Goal: Task Accomplishment & Management: Complete application form

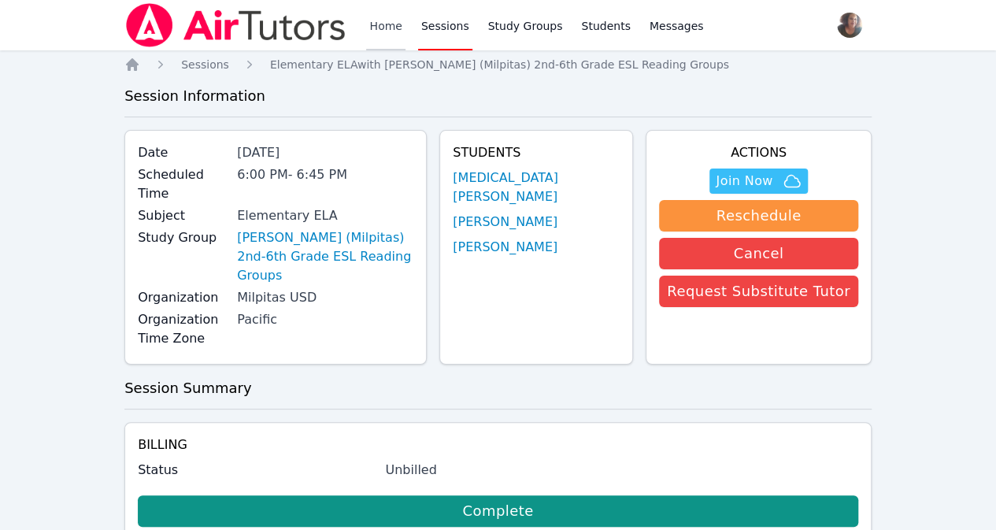
click at [382, 24] on link "Home" at bounding box center [385, 25] width 39 height 50
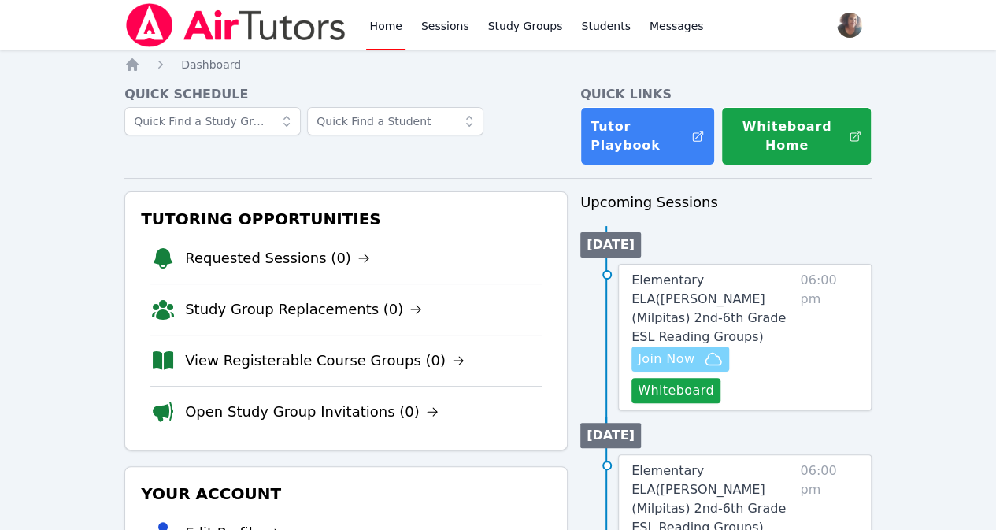
click at [695, 350] on span "Join Now" at bounding box center [666, 359] width 57 height 19
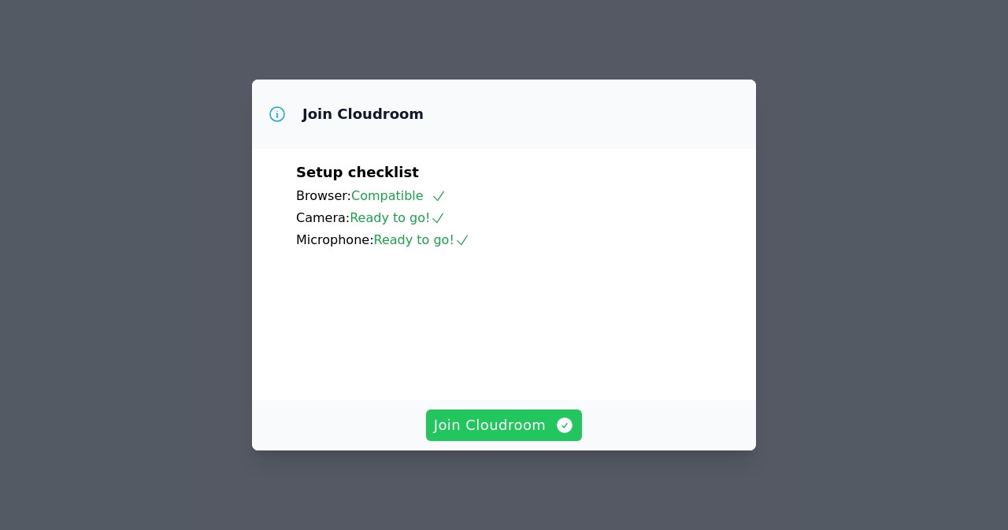
click at [479, 428] on span "Join Cloudroom" at bounding box center [504, 425] width 141 height 22
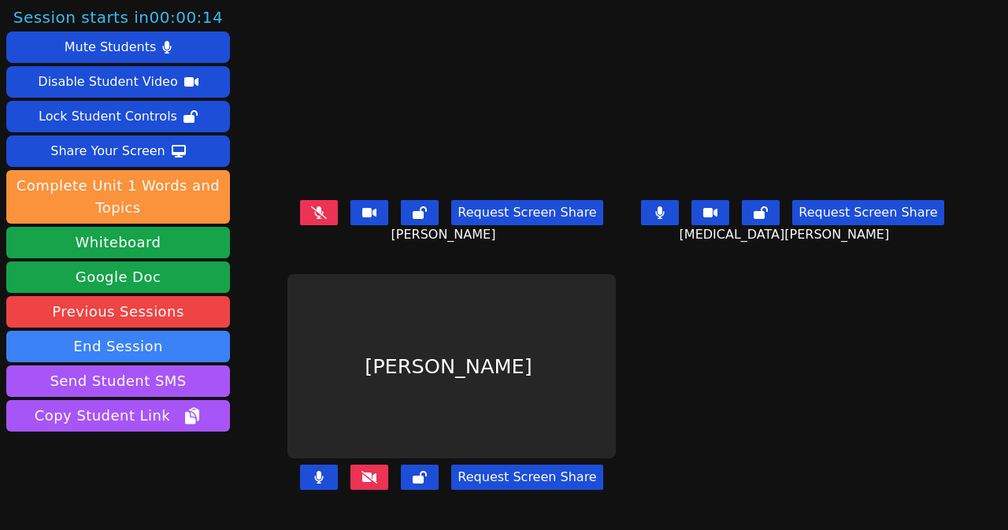
click at [666, 217] on button at bounding box center [660, 212] width 38 height 25
click at [417, 354] on div "Alexander Gindin" at bounding box center [451, 366] width 328 height 185
click at [351, 469] on button at bounding box center [370, 477] width 38 height 25
click at [370, 469] on button at bounding box center [370, 477] width 38 height 25
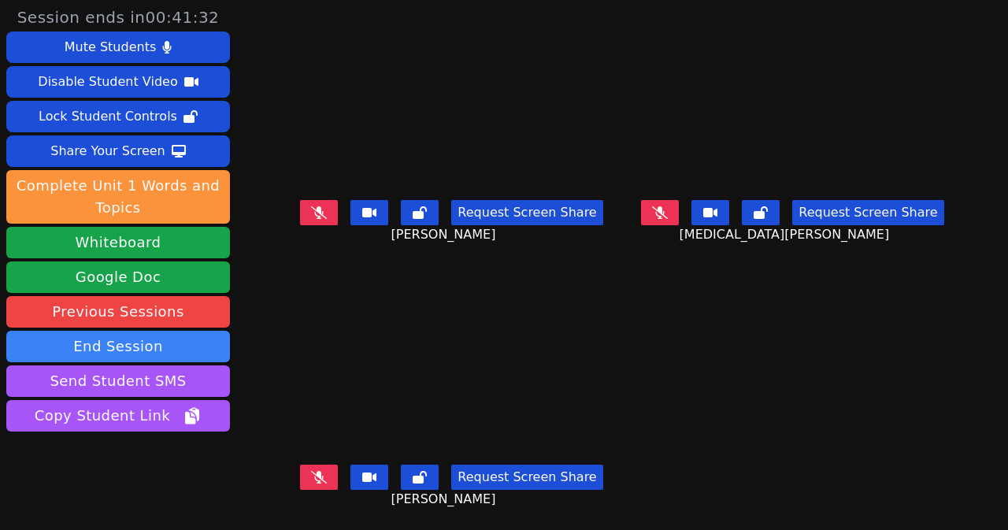
click at [311, 471] on icon at bounding box center [319, 477] width 16 height 13
click at [315, 471] on icon at bounding box center [319, 477] width 9 height 13
click at [761, 343] on main "Jadon Figueroa Alvarenga Request Screen Share Jadon Figueroa Alvarenga Syeda Za…" at bounding box center [622, 265] width 670 height 530
click at [311, 206] on icon at bounding box center [319, 212] width 16 height 13
click at [321, 472] on button at bounding box center [319, 477] width 38 height 25
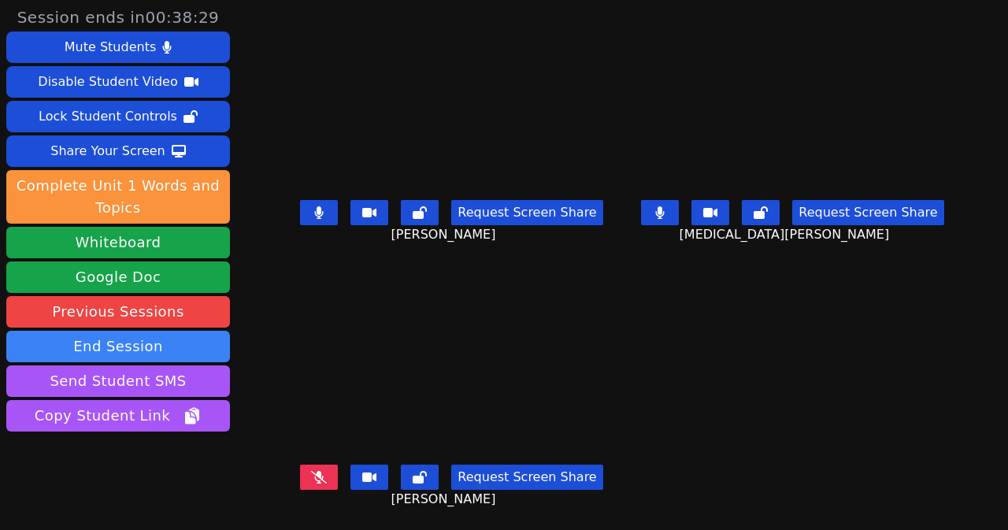
click at [658, 209] on button at bounding box center [660, 212] width 38 height 25
click at [311, 471] on icon at bounding box center [319, 477] width 16 height 13
click at [300, 206] on button at bounding box center [319, 212] width 38 height 25
click at [325, 465] on button at bounding box center [319, 477] width 38 height 25
click at [660, 206] on icon at bounding box center [660, 212] width 16 height 13
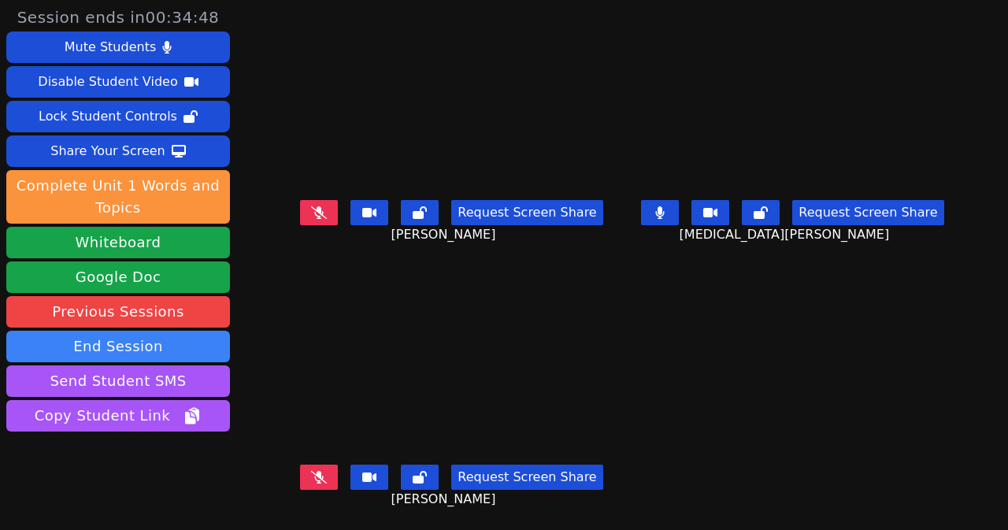
click at [328, 200] on div "Request Screen Share" at bounding box center [451, 212] width 302 height 25
click at [658, 206] on button at bounding box center [660, 212] width 38 height 25
click at [306, 480] on div "Request Screen Share Alexander Gindin" at bounding box center [451, 489] width 328 height 63
click at [311, 471] on icon at bounding box center [319, 477] width 16 height 13
click at [317, 208] on button at bounding box center [319, 212] width 38 height 25
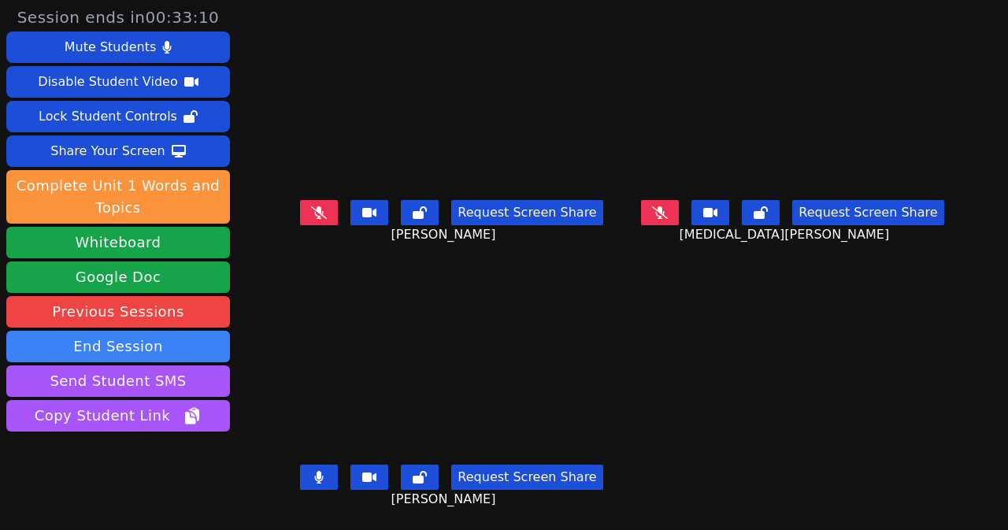
click at [302, 468] on button at bounding box center [319, 477] width 38 height 25
click at [315, 207] on button at bounding box center [319, 212] width 38 height 25
click at [314, 471] on icon at bounding box center [318, 477] width 9 height 13
click at [313, 206] on icon at bounding box center [319, 212] width 16 height 13
click at [315, 470] on button at bounding box center [319, 477] width 38 height 25
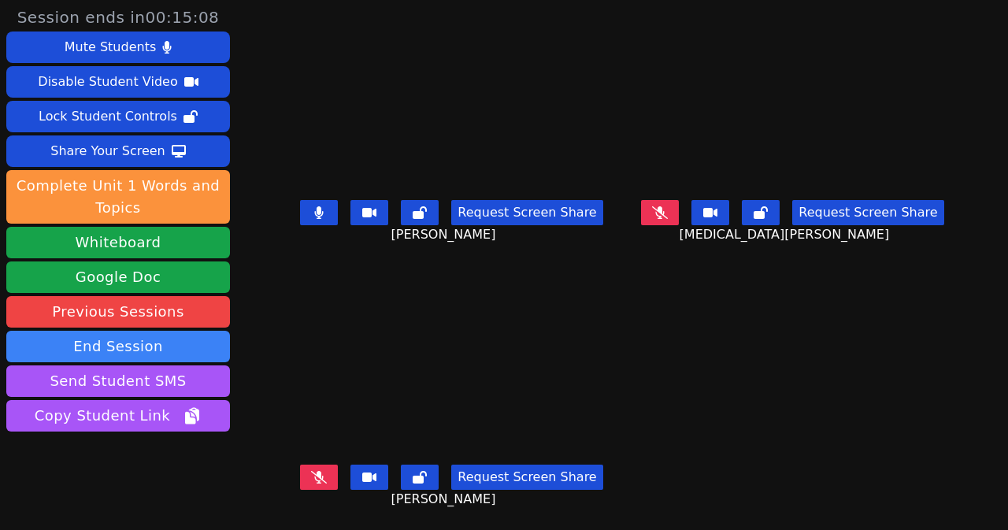
click at [322, 209] on button at bounding box center [319, 212] width 38 height 25
click at [665, 206] on icon at bounding box center [660, 212] width 16 height 13
click at [321, 465] on button at bounding box center [319, 477] width 38 height 25
click at [665, 207] on icon at bounding box center [660, 212] width 9 height 13
click at [315, 471] on icon at bounding box center [319, 477] width 9 height 13
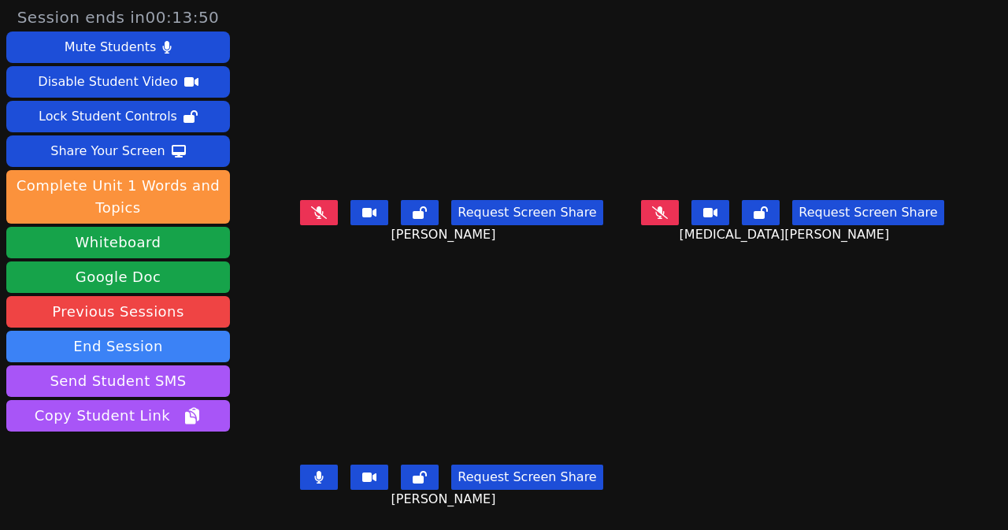
click at [304, 213] on button at bounding box center [319, 212] width 38 height 25
click at [315, 468] on button at bounding box center [319, 477] width 38 height 25
click at [654, 214] on button at bounding box center [660, 212] width 38 height 25
click at [317, 200] on button at bounding box center [319, 212] width 38 height 25
click at [312, 477] on button at bounding box center [319, 477] width 38 height 25
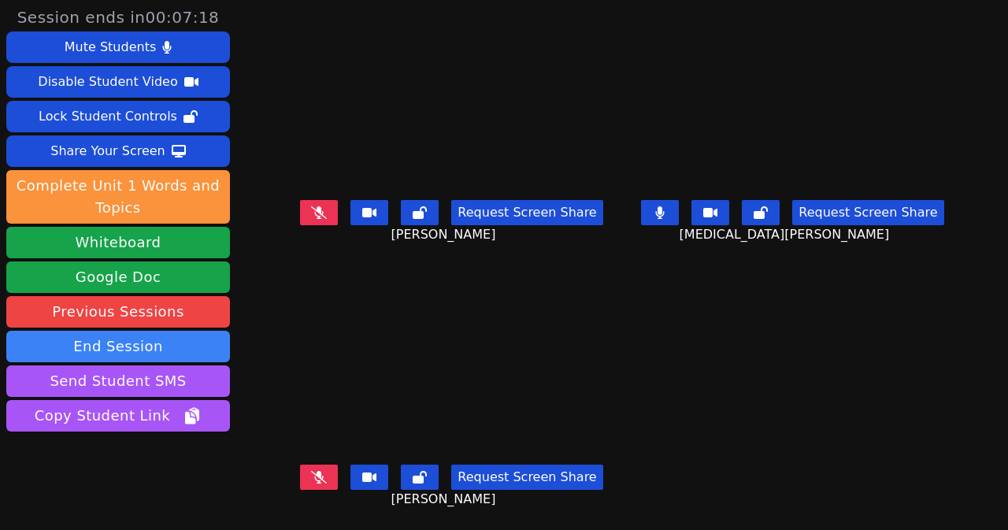
click at [311, 206] on icon at bounding box center [319, 212] width 16 height 13
click at [320, 207] on button at bounding box center [319, 212] width 38 height 25
click at [311, 471] on icon at bounding box center [319, 477] width 16 height 13
click at [314, 471] on icon at bounding box center [318, 477] width 9 height 13
click at [660, 206] on icon at bounding box center [659, 212] width 9 height 13
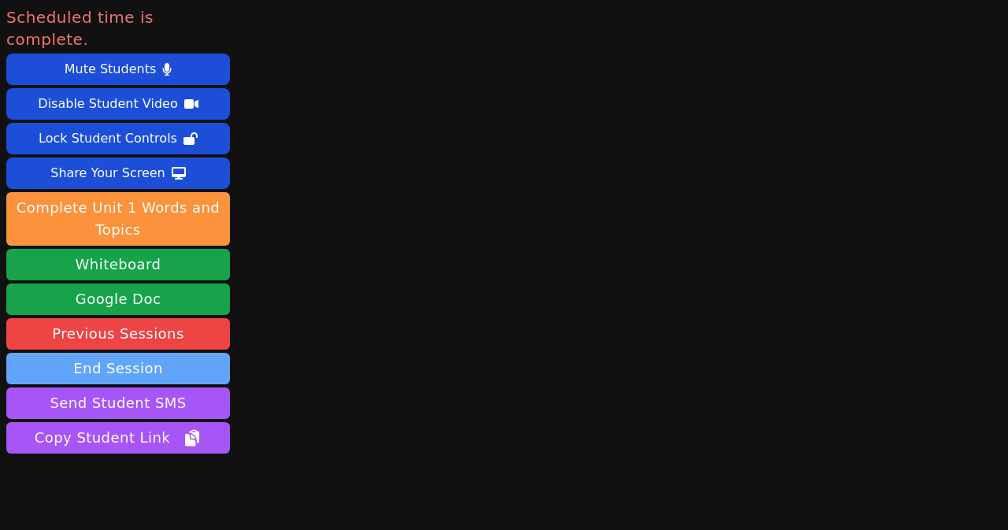
click at [150, 353] on button "End Session" at bounding box center [118, 369] width 224 height 32
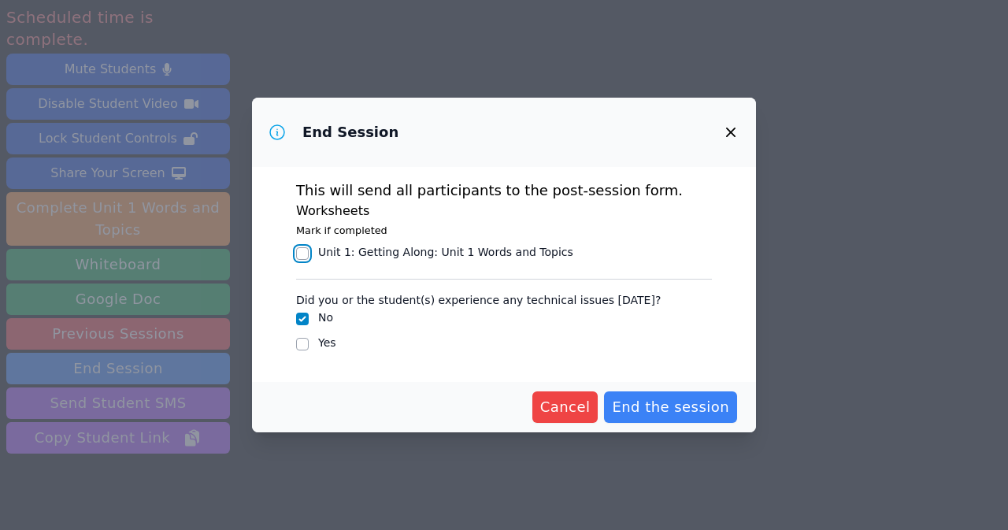
click at [306, 253] on input "Unit 1: Getting Along : Unit 1 Words and Topics" at bounding box center [302, 253] width 13 height 13
checkbox input "true"
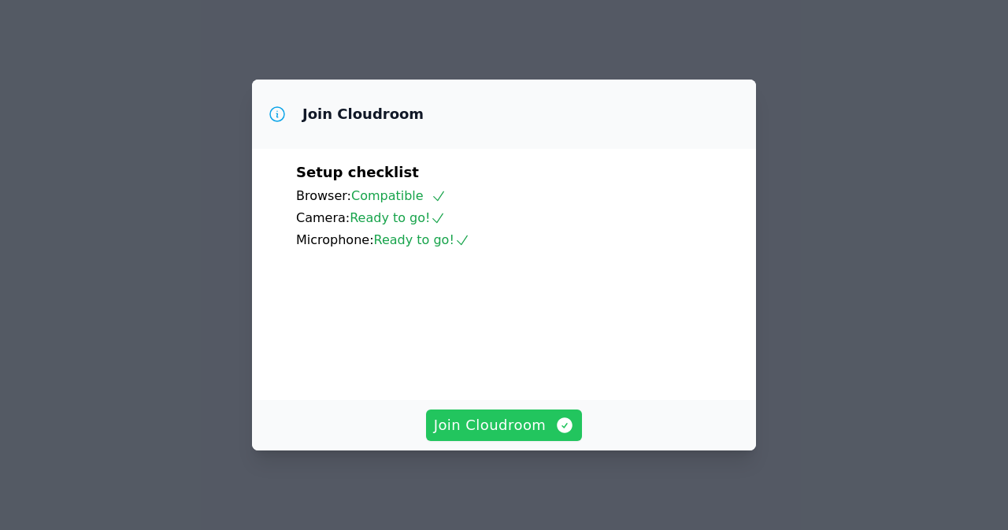
click at [523, 436] on button "Join Cloudroom" at bounding box center [504, 426] width 157 height 32
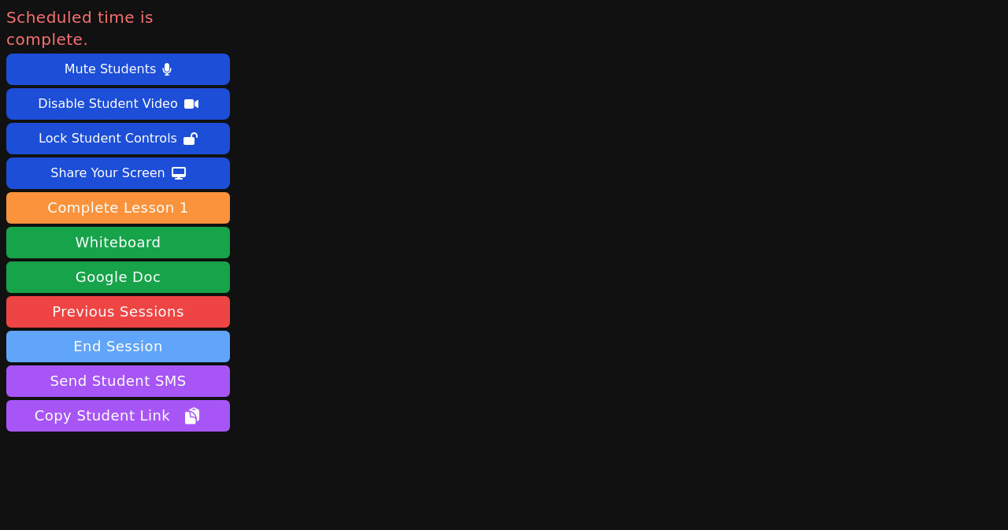
click at [180, 331] on button "End Session" at bounding box center [118, 347] width 224 height 32
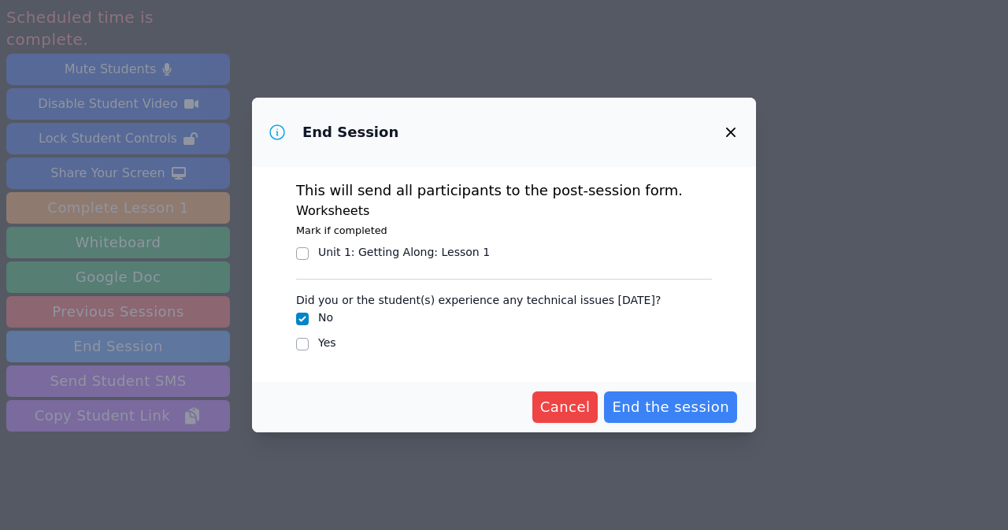
click at [309, 258] on div "Unit 1: Getting Along : Lesson 1" at bounding box center [504, 253] width 416 height 19
click at [301, 251] on input "Unit 1: Getting Along : Lesson 1" at bounding box center [302, 253] width 13 height 13
checkbox input "true"
click at [659, 410] on span "End the session" at bounding box center [670, 407] width 117 height 22
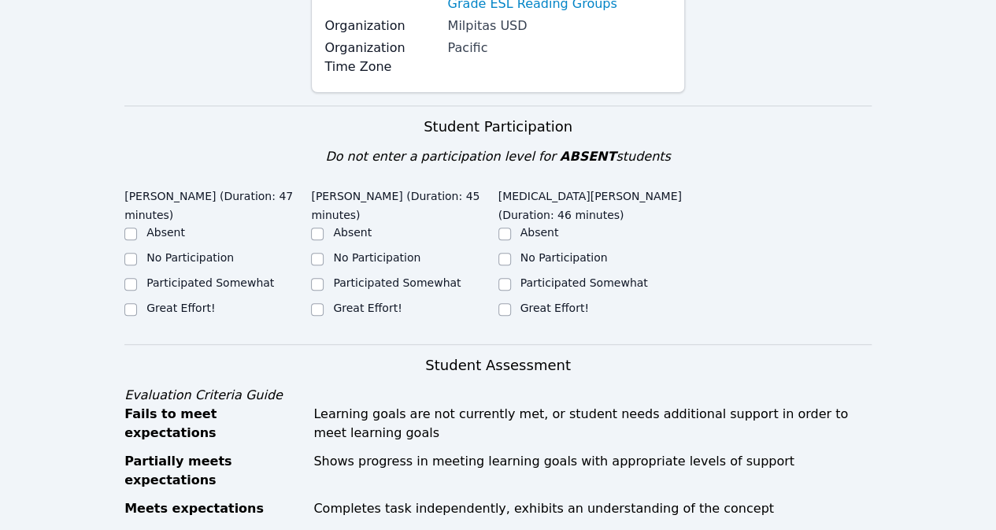
scroll to position [269, 0]
click at [133, 305] on input "Great Effort!" at bounding box center [130, 308] width 13 height 13
checkbox input "true"
click at [315, 308] on input "Great Effort!" at bounding box center [317, 308] width 13 height 13
checkbox input "true"
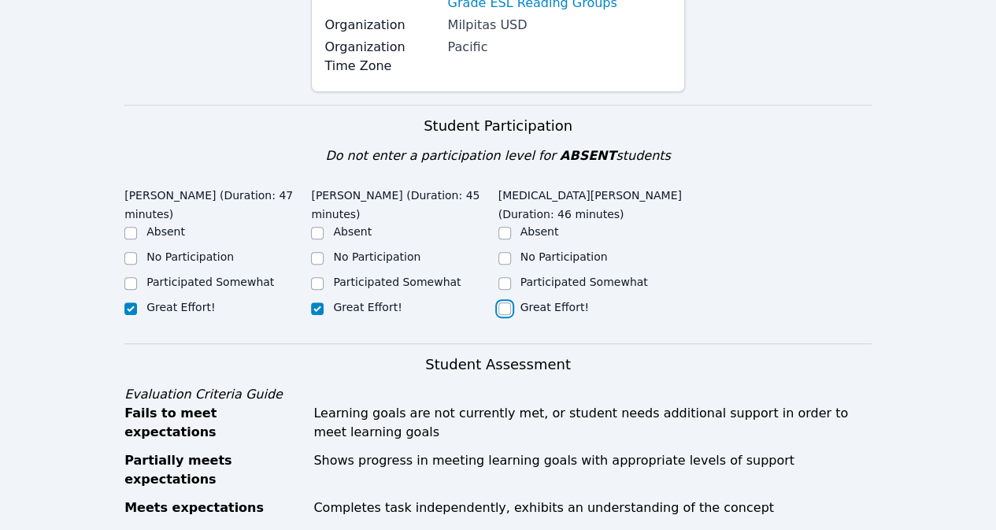
click at [509, 302] on input "Great Effort!" at bounding box center [505, 308] width 13 height 13
checkbox input "true"
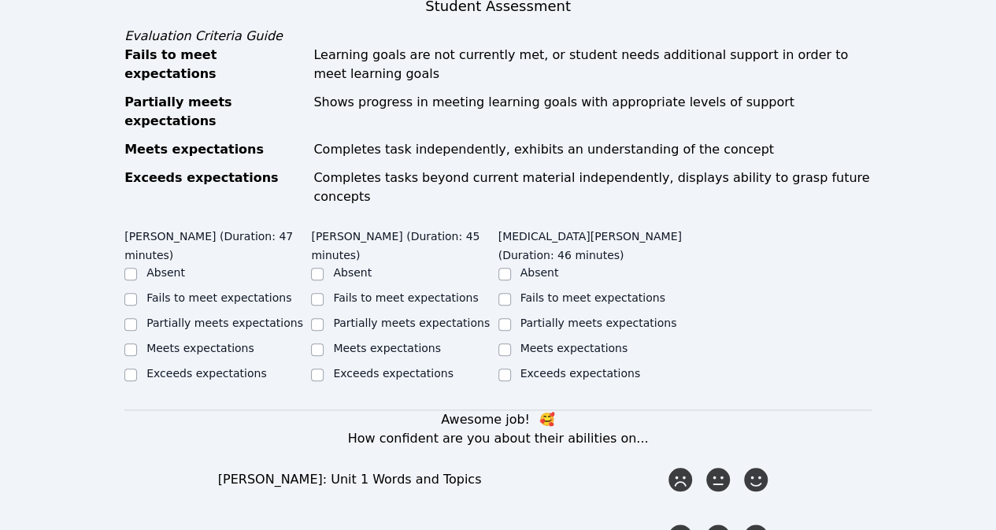
scroll to position [629, 0]
click at [132, 368] on input "Exceeds expectations" at bounding box center [130, 374] width 13 height 13
checkbox input "true"
click at [321, 368] on input "Exceeds expectations" at bounding box center [317, 374] width 13 height 13
checkbox input "true"
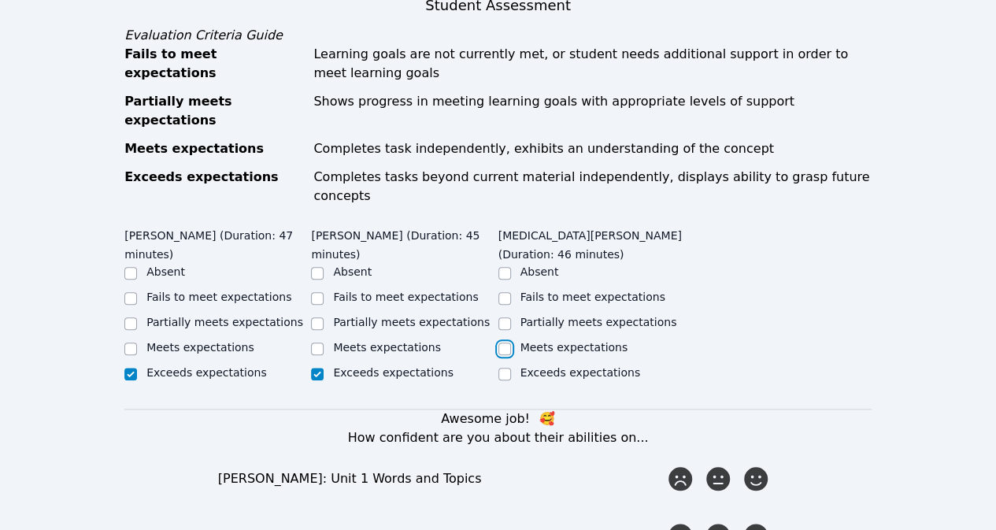
click at [507, 343] on input "Meets expectations" at bounding box center [505, 349] width 13 height 13
checkbox input "true"
click at [309, 339] on div "Meets expectations" at bounding box center [217, 348] width 187 height 19
click at [316, 343] on input "Meets expectations" at bounding box center [317, 349] width 13 height 13
checkbox input "true"
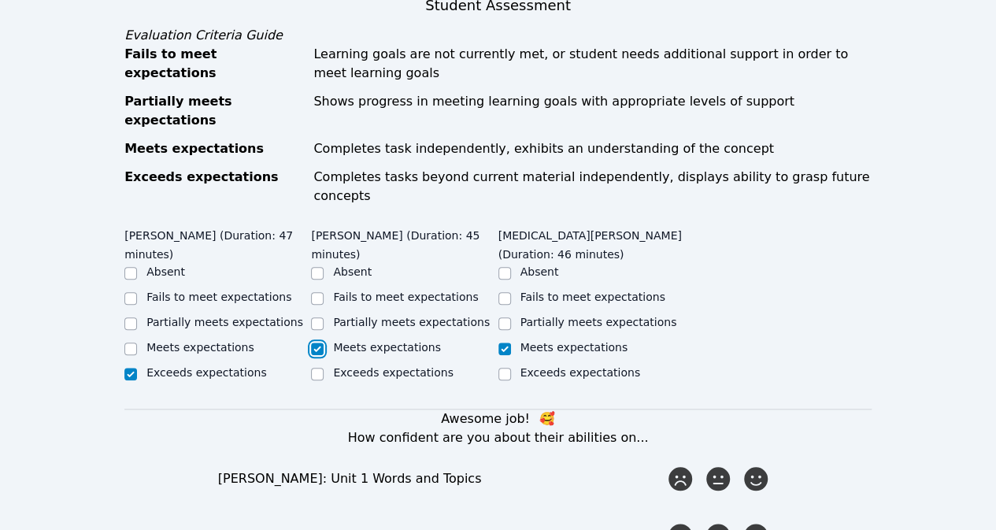
checkbox input "false"
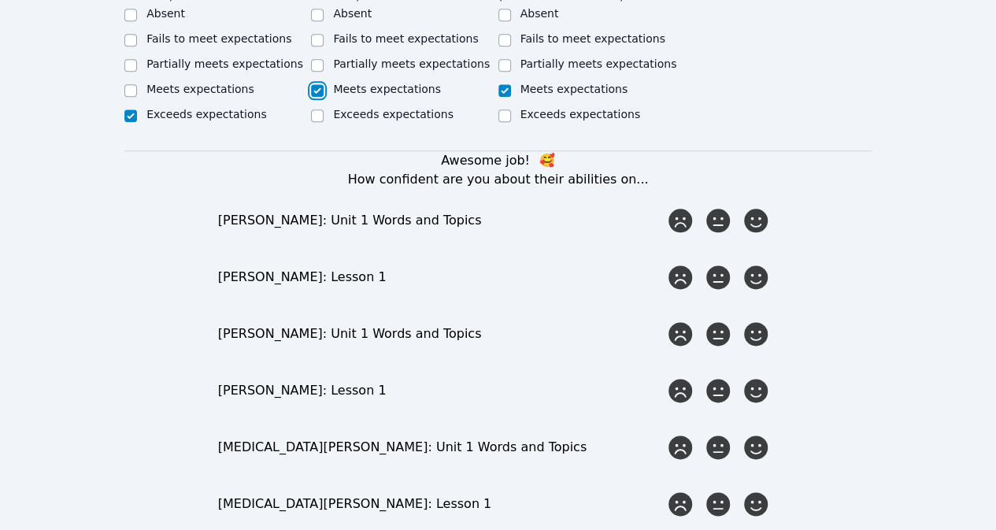
scroll to position [894, 0]
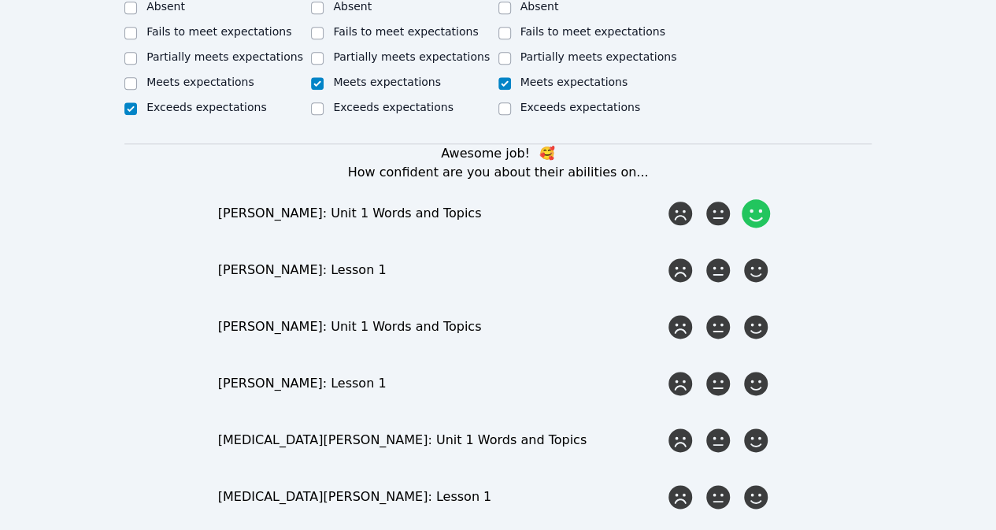
click at [752, 199] on icon at bounding box center [756, 213] width 28 height 28
click at [0, 0] on input "radio" at bounding box center [0, 0] width 0 height 0
click at [751, 256] on icon at bounding box center [756, 270] width 28 height 28
click at [0, 0] on input "radio" at bounding box center [0, 0] width 0 height 0
click at [766, 313] on icon at bounding box center [756, 327] width 28 height 28
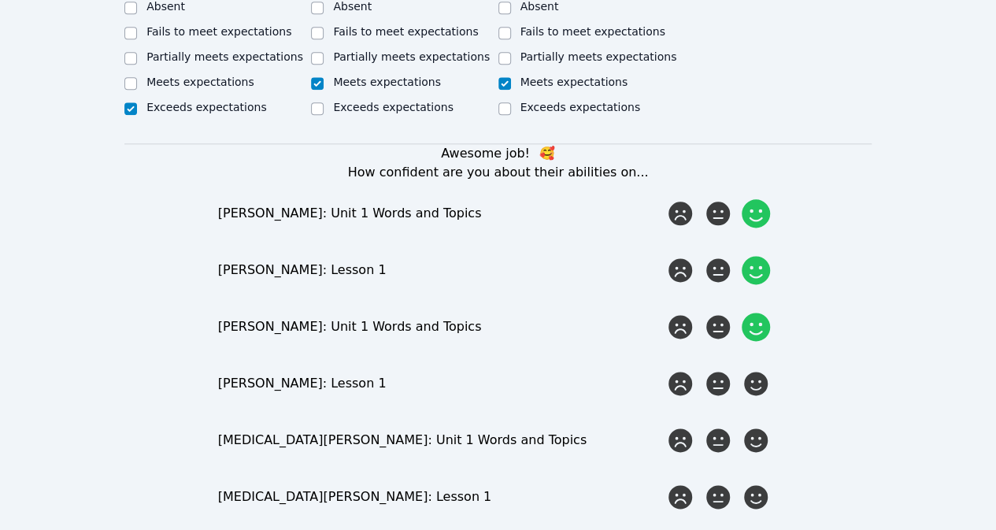
click at [0, 0] on input "radio" at bounding box center [0, 0] width 0 height 0
click at [754, 369] on icon at bounding box center [756, 383] width 28 height 28
click at [0, 0] on input "radio" at bounding box center [0, 0] width 0 height 0
click at [755, 426] on icon at bounding box center [756, 440] width 28 height 28
click at [0, 0] on input "radio" at bounding box center [0, 0] width 0 height 0
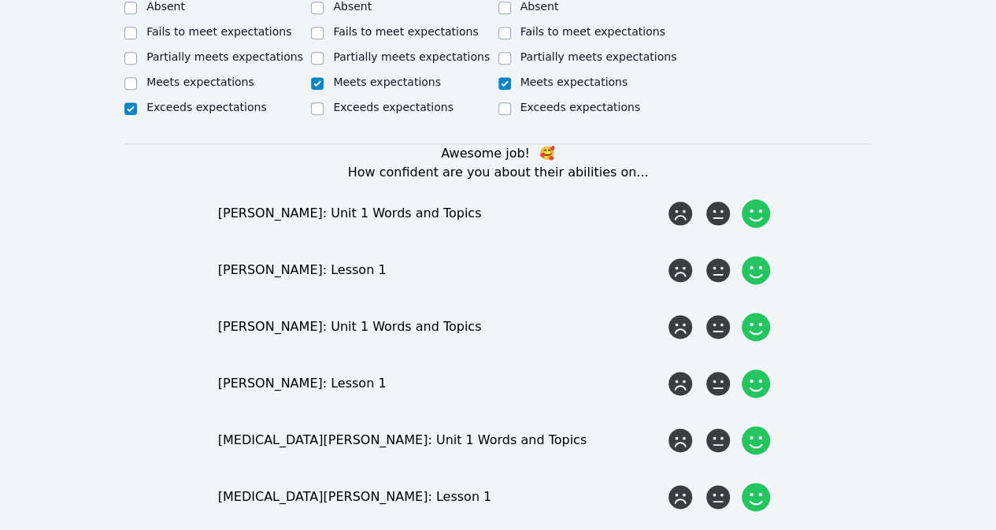
click at [754, 483] on icon at bounding box center [756, 497] width 28 height 28
click at [0, 0] on input "radio" at bounding box center [0, 0] width 0 height 0
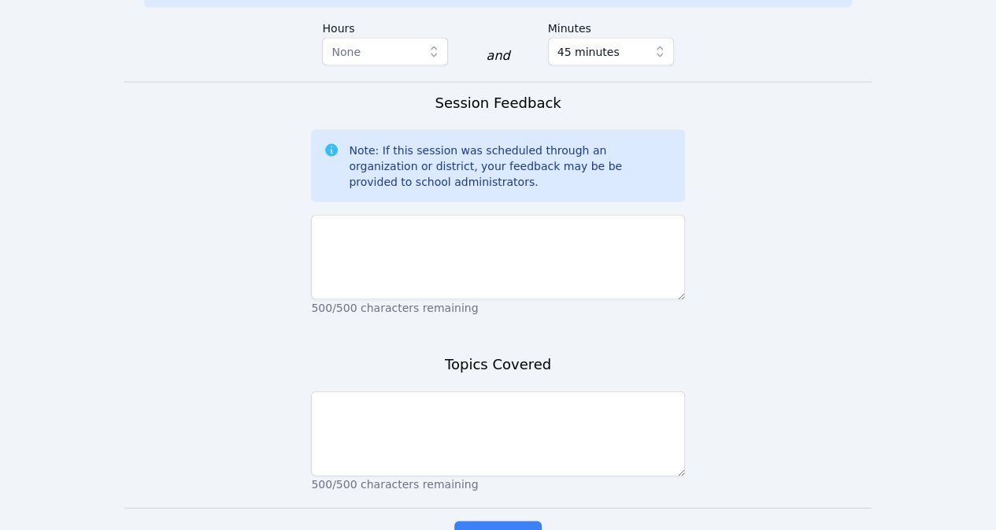
scroll to position [1525, 0]
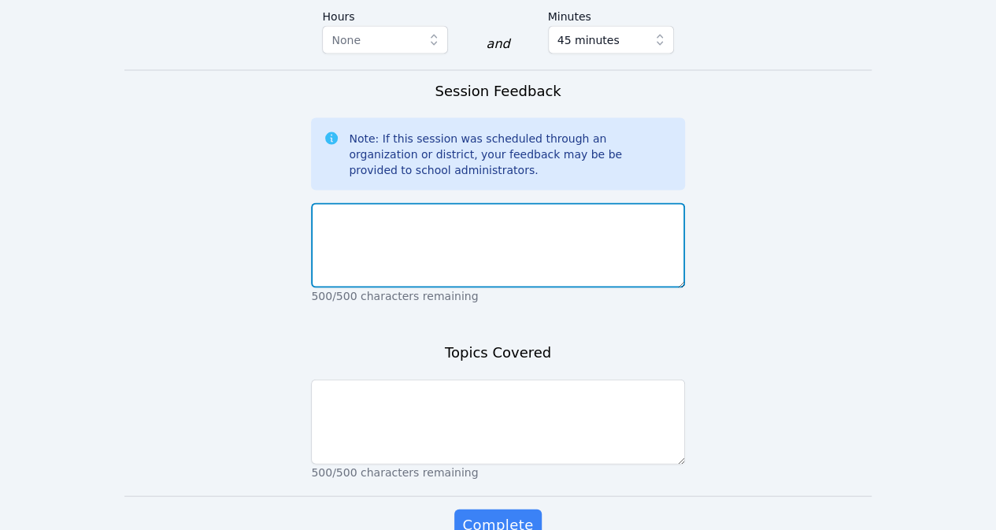
click at [537, 219] on textarea at bounding box center [497, 245] width 373 height 85
click at [537, 219] on textarea "S" at bounding box center [497, 245] width 373 height 85
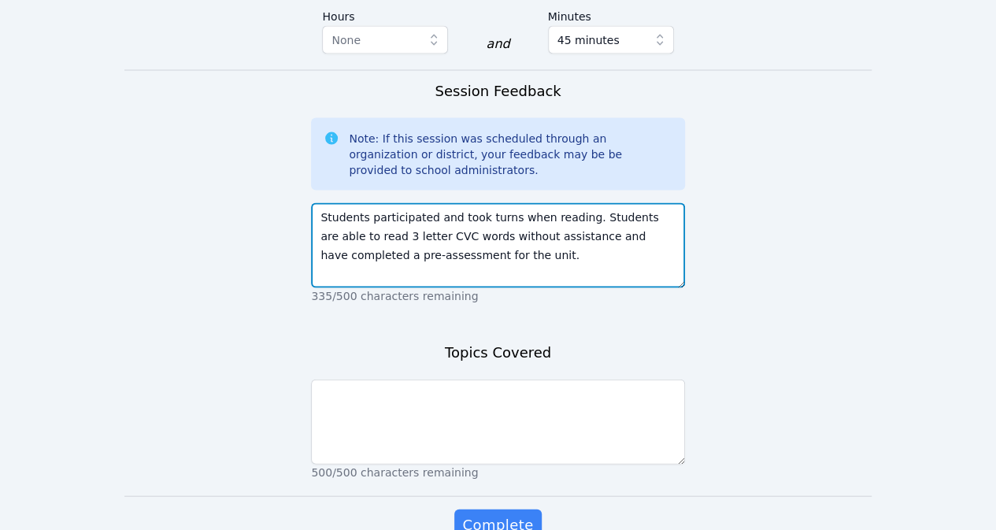
type textarea "Students participated and took turns when reading. Students are able to read 3 …"
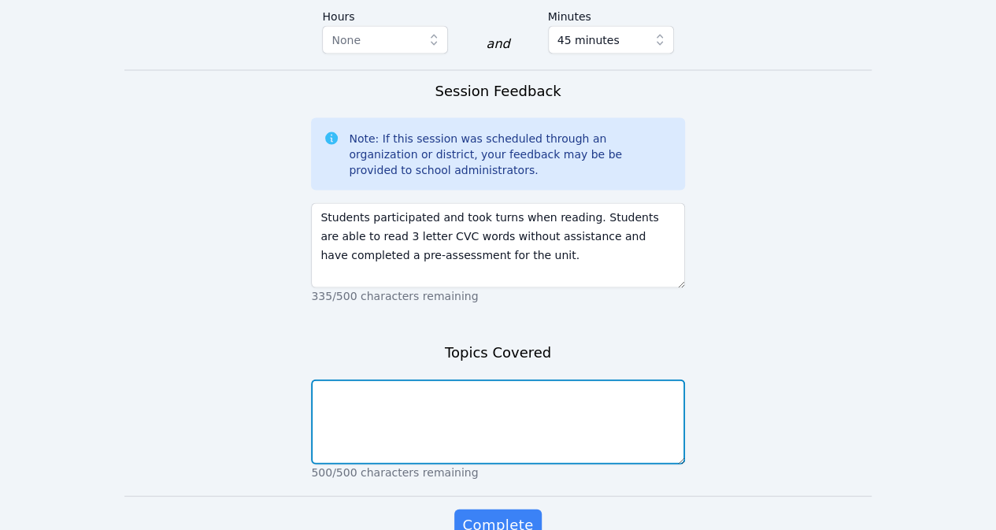
click at [482, 380] on textarea at bounding box center [497, 422] width 373 height 85
click at [470, 380] on textarea "Pre Assessment of Unit 1- Lesson 1 Worked on." at bounding box center [497, 422] width 373 height 85
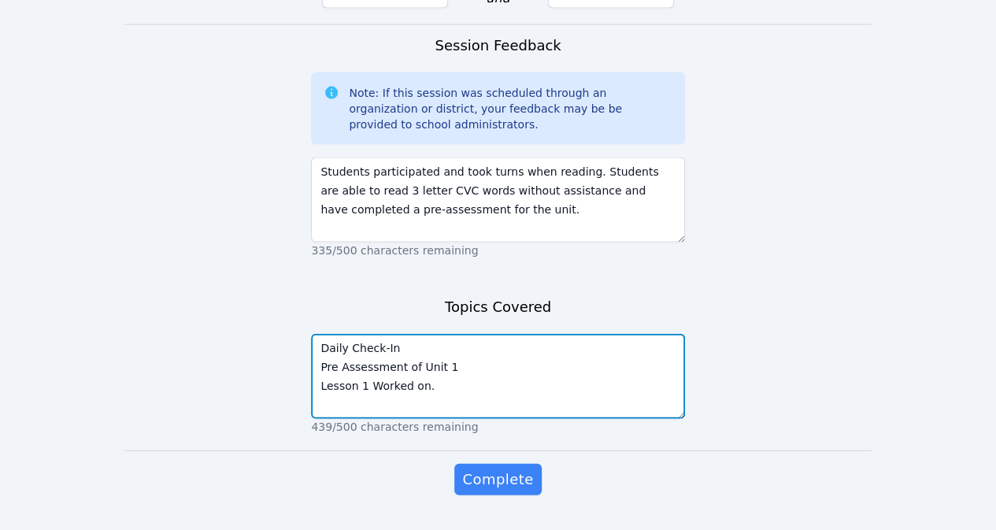
click at [433, 343] on textarea "Daily Check-In Pre Assessment of Unit 1 Lesson 1 Worked on." at bounding box center [497, 376] width 373 height 85
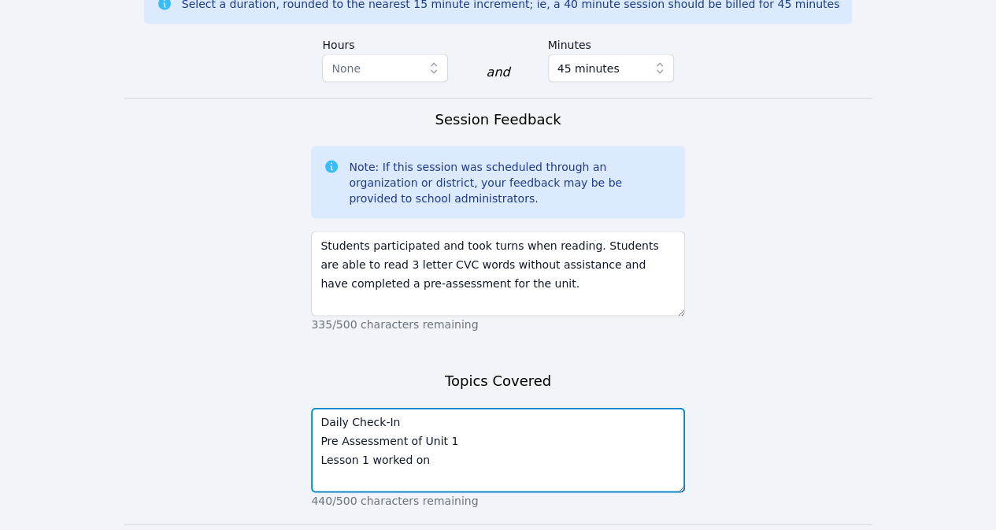
scroll to position [1495, 0]
type textarea "Daily Check-In Pre Assessment of Unit 1 Lesson 1 worked on"
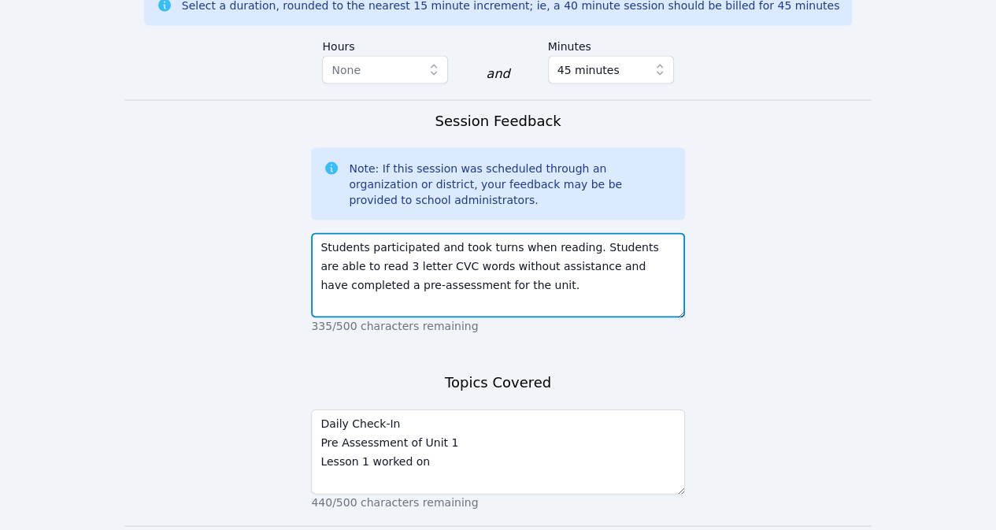
click at [469, 254] on textarea "Students participated and took turns when reading. Students are able to read 3 …" at bounding box center [497, 275] width 373 height 85
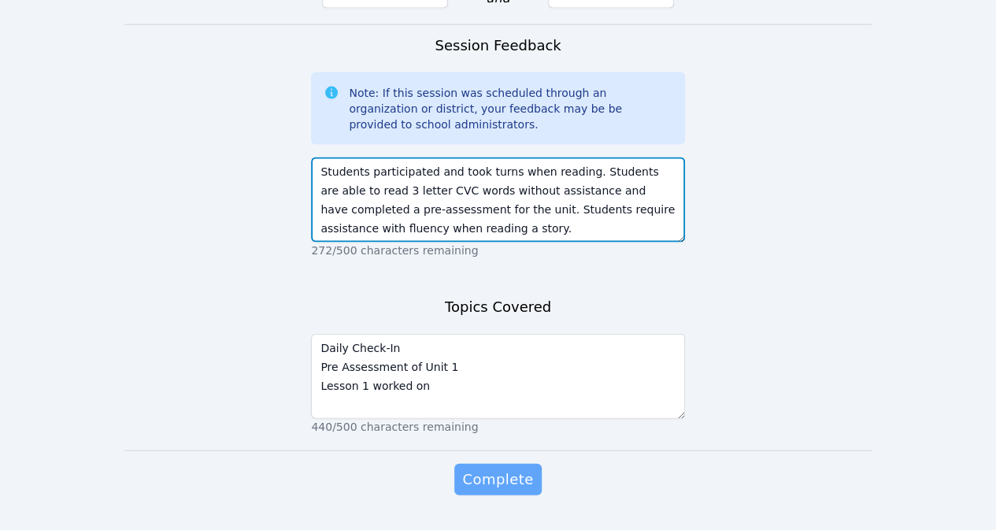
type textarea "Students participated and took turns when reading. Students are able to read 3 …"
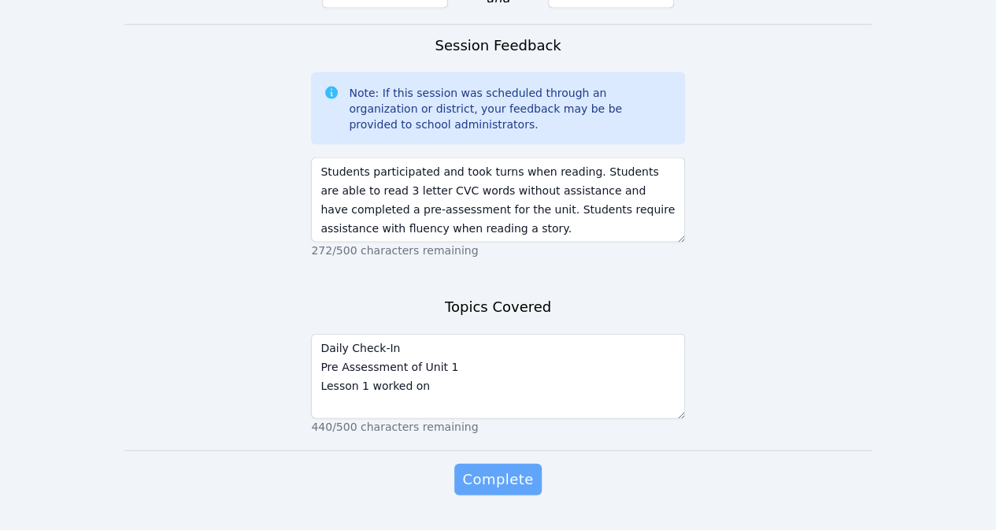
click at [496, 469] on span "Complete" at bounding box center [497, 480] width 71 height 22
